Goal: Find specific page/section: Find specific page/section

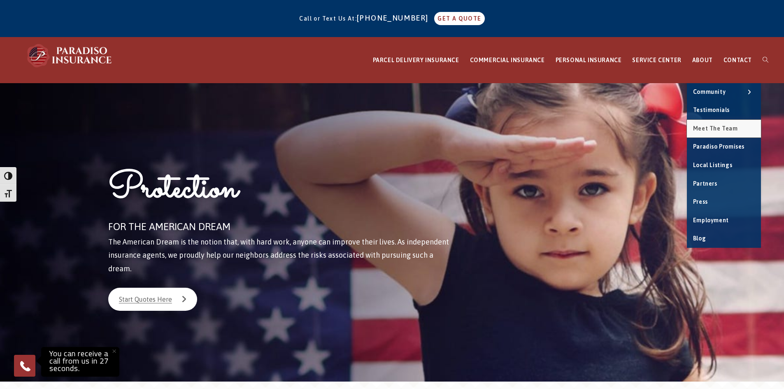
click at [716, 127] on span "Meet the Team" at bounding box center [715, 128] width 45 height 7
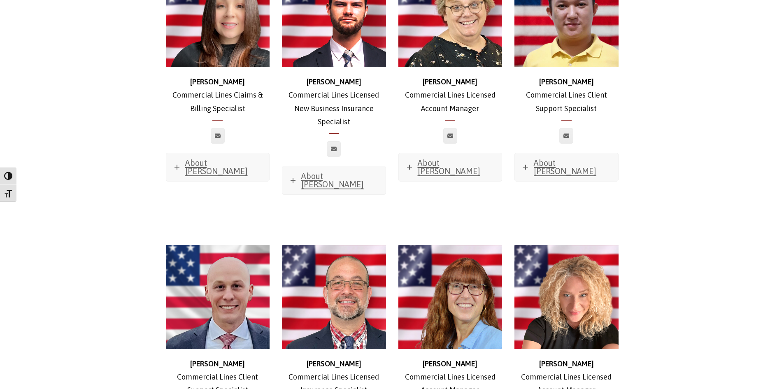
scroll to position [906, 0]
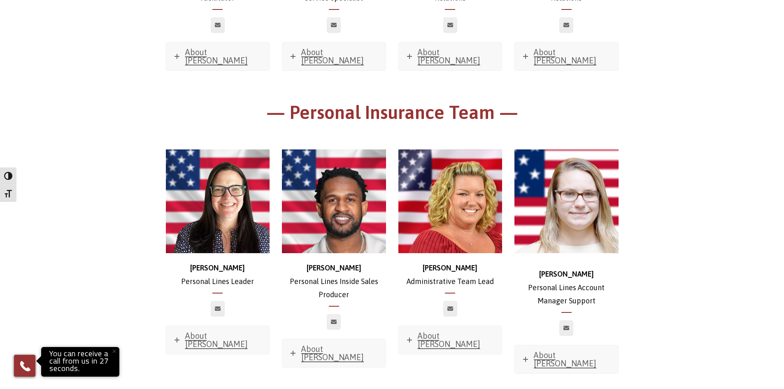
scroll to position [2182, 0]
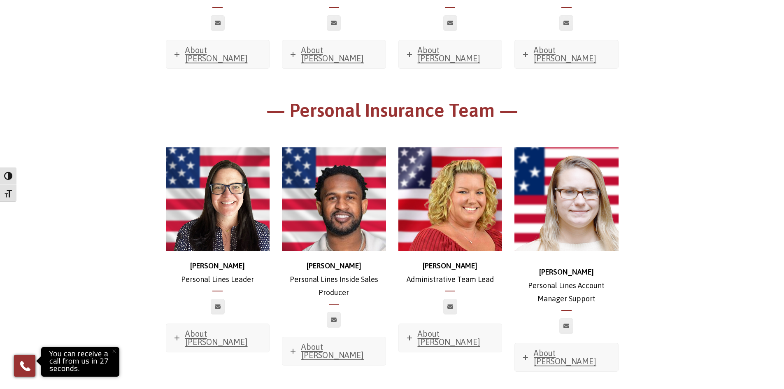
click at [696, 209] on main "Meet The Team — Owner & President— [PERSON_NAME] & CEO About [PERSON_NAME] Favo…" at bounding box center [392, 329] width 784 height 4856
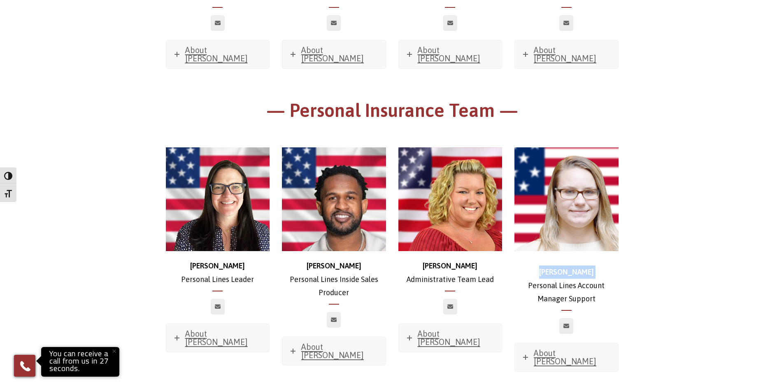
click at [696, 209] on main "Meet The Team — Owner & President— [PERSON_NAME] & CEO About [PERSON_NAME] Favo…" at bounding box center [392, 329] width 784 height 4856
click at [696, 214] on main "Meet The Team — Owner & President— [PERSON_NAME] & CEO About [PERSON_NAME] Favo…" at bounding box center [392, 329] width 784 height 4856
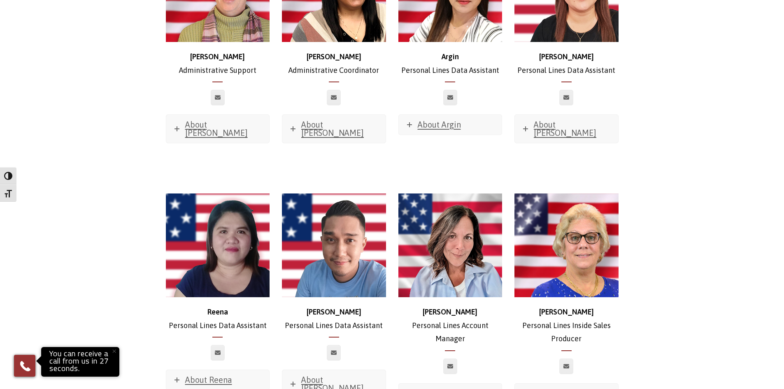
scroll to position [3170, 0]
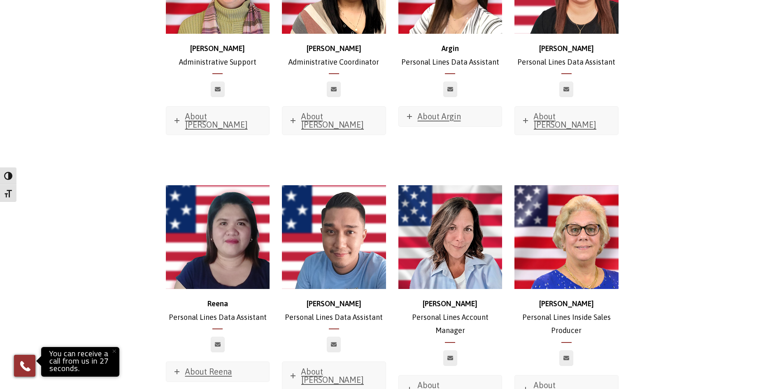
click at [112, 351] on button "×" at bounding box center [114, 351] width 18 height 18
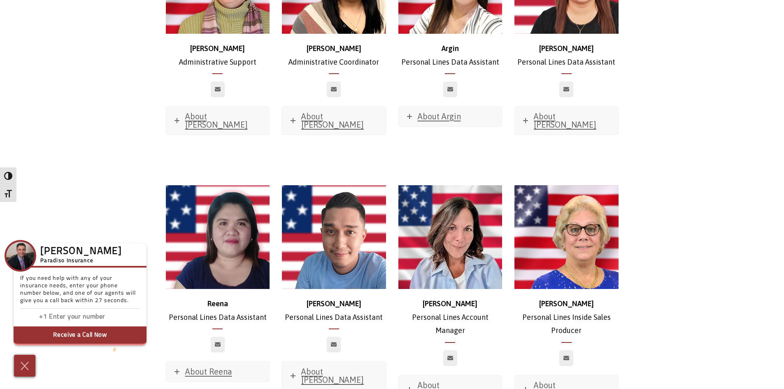
click at [29, 373] on div at bounding box center [24, 366] width 21 height 22
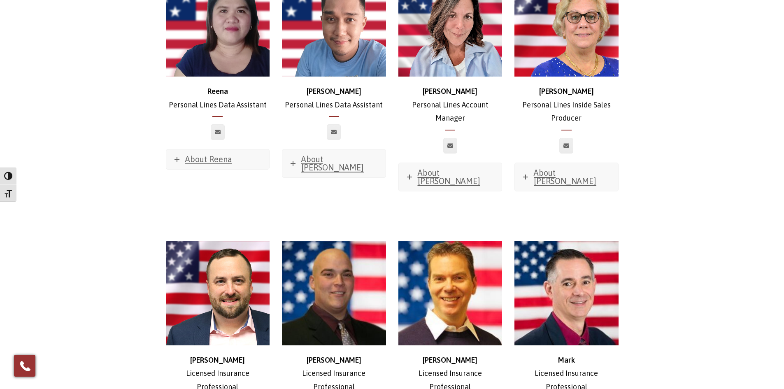
scroll to position [3417, 0]
